Goal: Information Seeking & Learning: Find specific fact

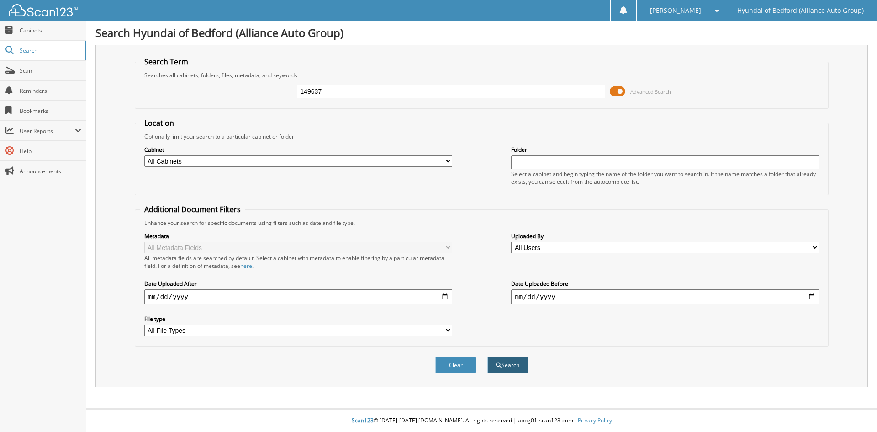
type input "149637"
click at [511, 363] on button "Search" at bounding box center [507, 364] width 41 height 17
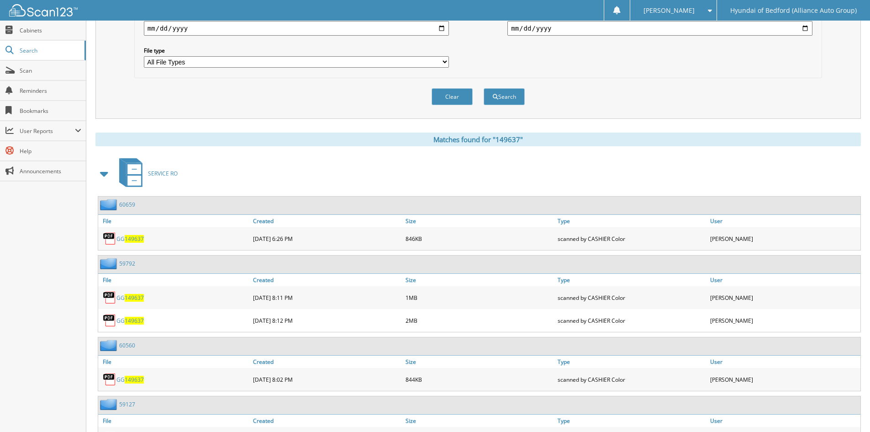
scroll to position [314, 0]
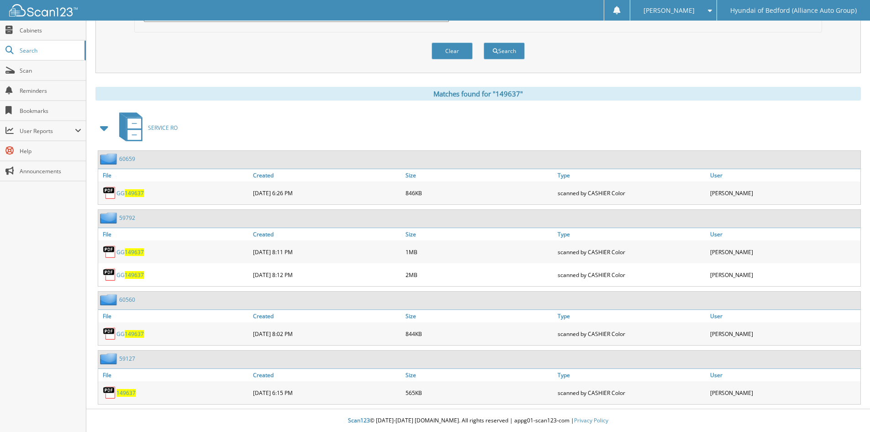
click at [132, 392] on span "149637" at bounding box center [125, 393] width 19 height 8
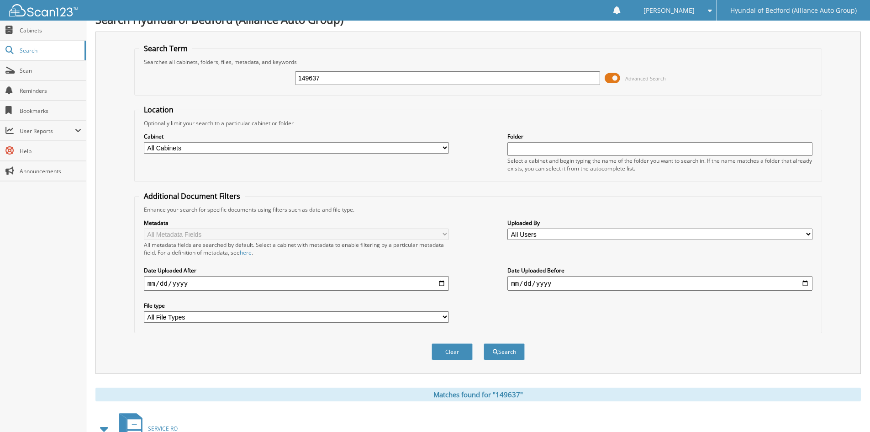
scroll to position [0, 0]
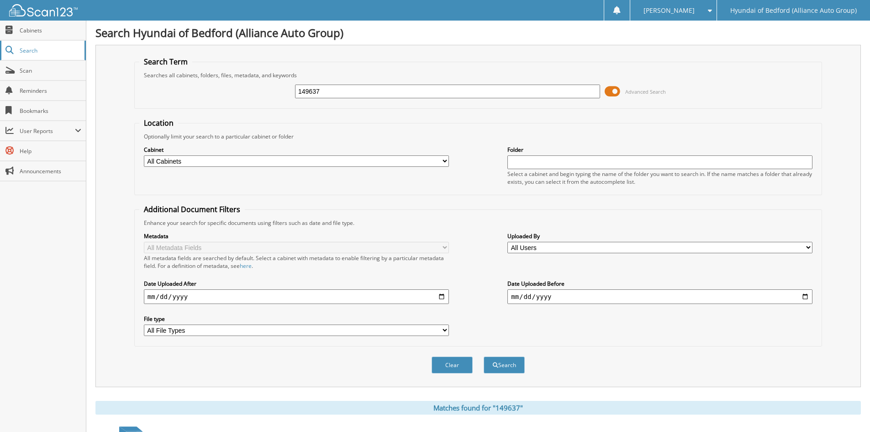
click at [26, 48] on span "Search" at bounding box center [50, 51] width 60 height 8
